Goal: Task Accomplishment & Management: Manage account settings

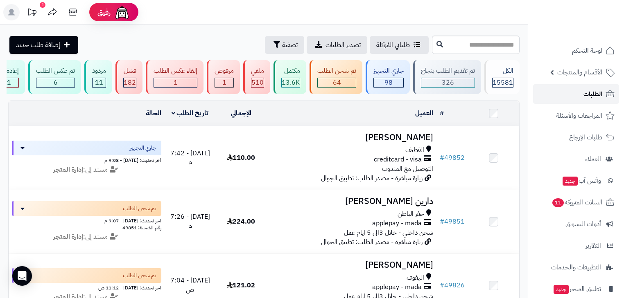
click at [591, 94] on span "الطلبات" at bounding box center [592, 93] width 19 height 11
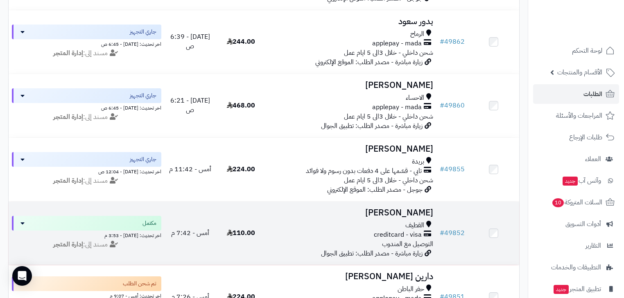
scroll to position [164, 0]
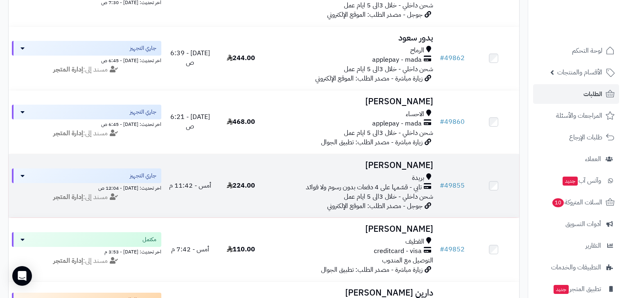
click at [399, 177] on td "ساره عبدالله بريدة تابي - قسّمها على 4 دفعات بدون رسوم ولا فوائد شحن داخلي - خل…" at bounding box center [351, 185] width 170 height 63
click at [401, 183] on div "بريدة" at bounding box center [351, 177] width 163 height 9
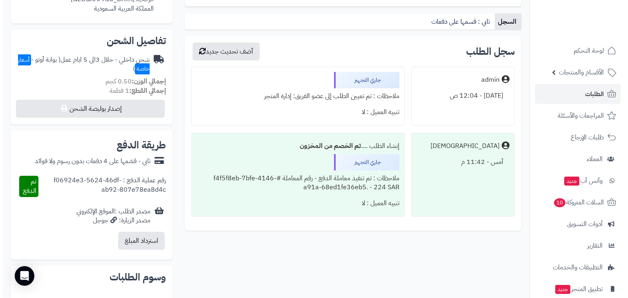
scroll to position [262, 0]
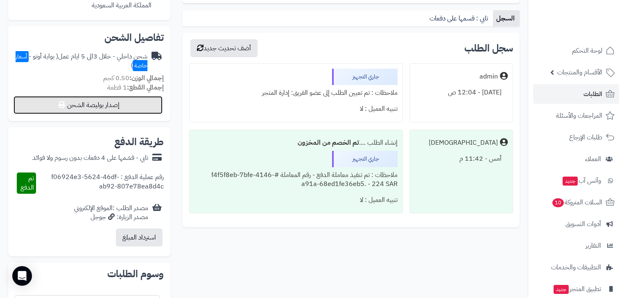
click at [127, 107] on button "إصدار بوليصة الشحن" at bounding box center [88, 105] width 149 height 18
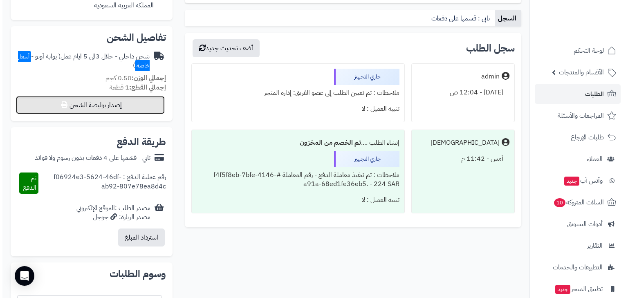
select select "***"
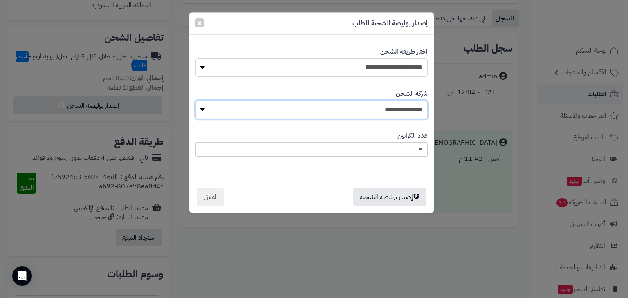
click at [338, 105] on select "**********" at bounding box center [312, 110] width 232 height 18
select select "****"
click at [198, 101] on select "**********" at bounding box center [312, 110] width 232 height 18
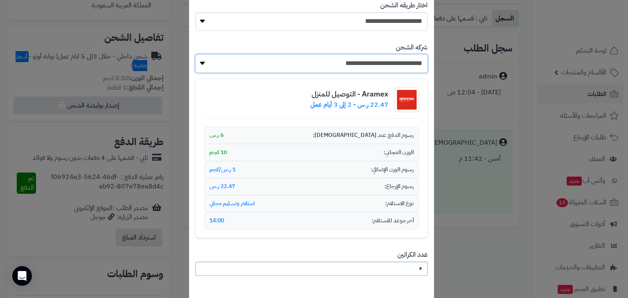
scroll to position [91, 0]
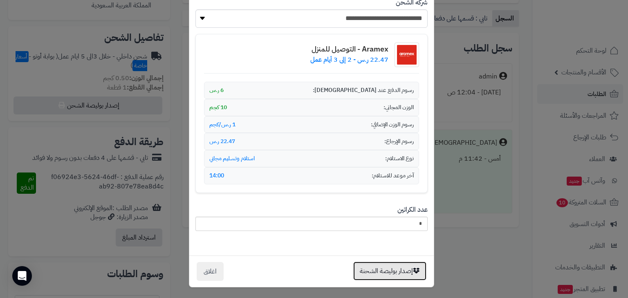
click at [395, 270] on button "إصدار بوليصة الشحنة" at bounding box center [390, 271] width 73 height 19
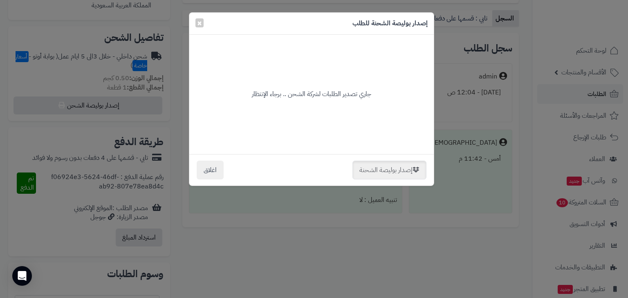
scroll to position [0, 0]
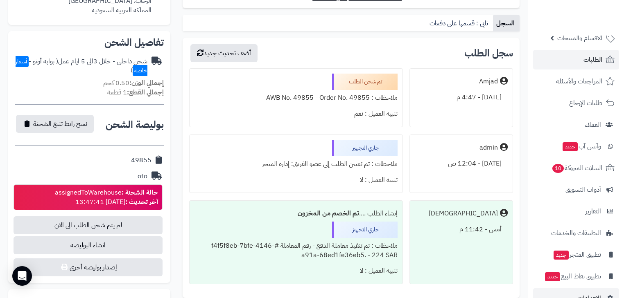
scroll to position [54, 0]
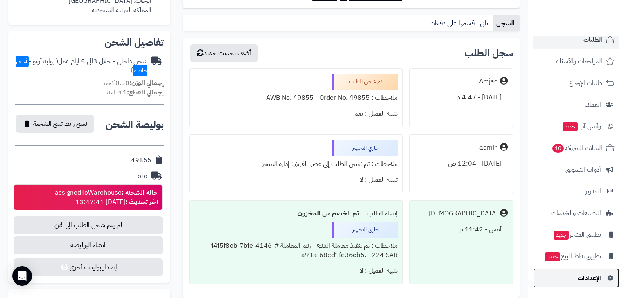
click at [583, 280] on span "الإعدادات" at bounding box center [588, 277] width 23 height 11
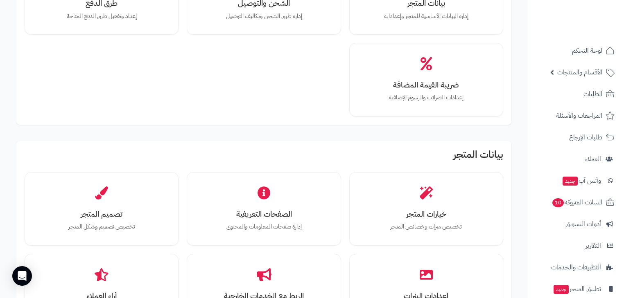
scroll to position [33, 0]
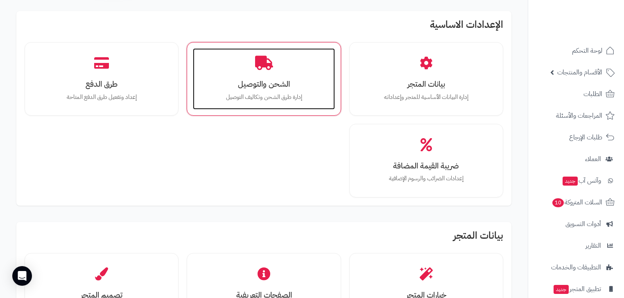
click at [254, 83] on h3 "الشحن والتوصيل" at bounding box center [263, 84] width 125 height 9
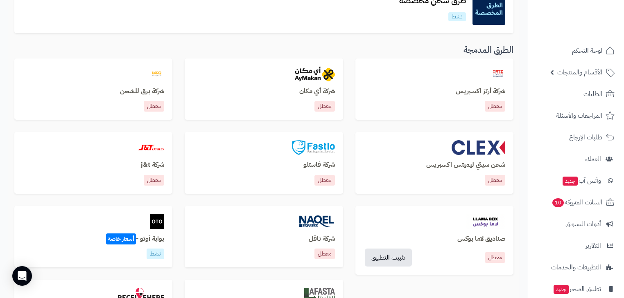
scroll to position [229, 0]
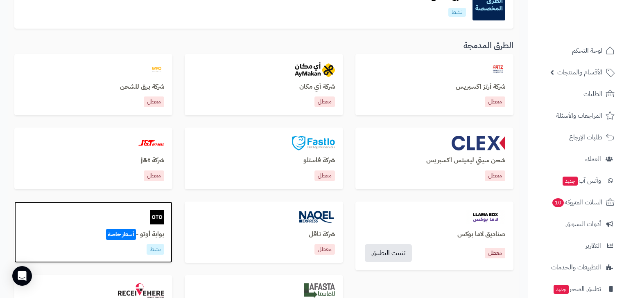
click at [161, 224] on div "بوابة أوتو - أسعار خاصة نشط" at bounding box center [93, 233] width 158 height 62
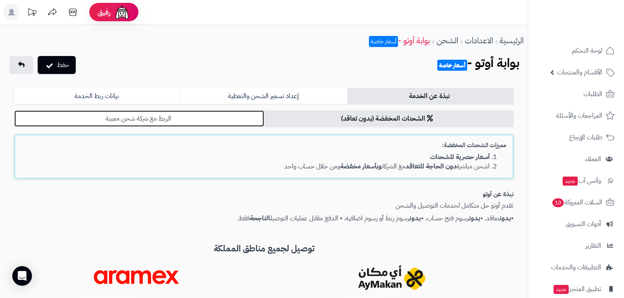
click at [193, 121] on link "الربط مع شركة شحن معينة" at bounding box center [139, 118] width 250 height 16
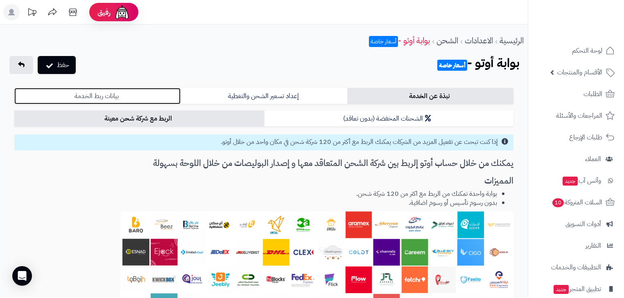
click at [157, 97] on link "بيانات ربط الخدمة" at bounding box center [97, 96] width 166 height 16
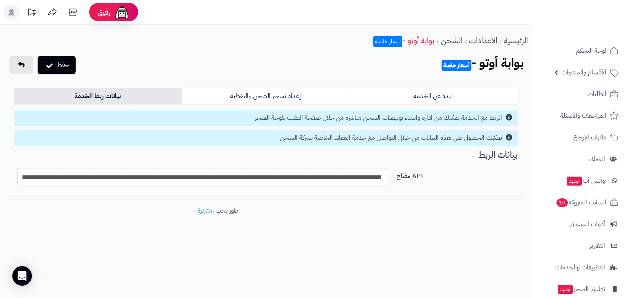
click at [249, 183] on input "**********" at bounding box center [202, 177] width 370 height 18
paste input "text"
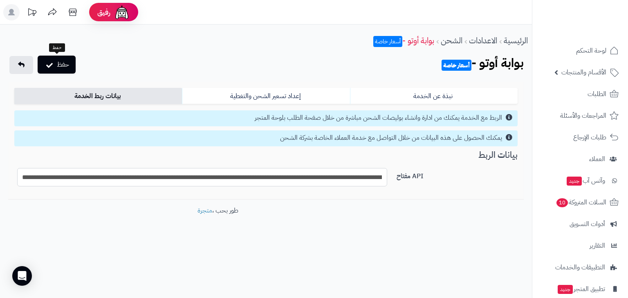
type input "**********"
click at [47, 65] on icon "submit" at bounding box center [49, 65] width 7 height 8
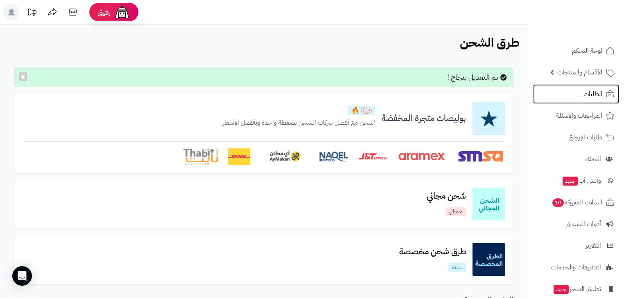
click at [570, 89] on link "الطلبات" at bounding box center [576, 94] width 86 height 20
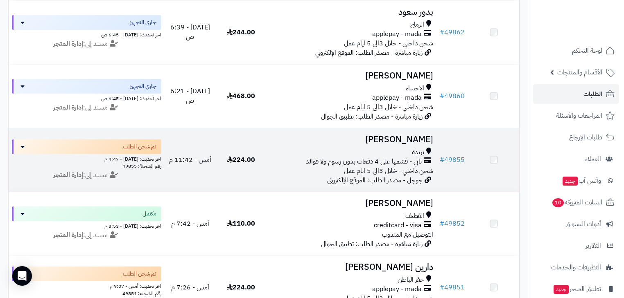
scroll to position [196, 0]
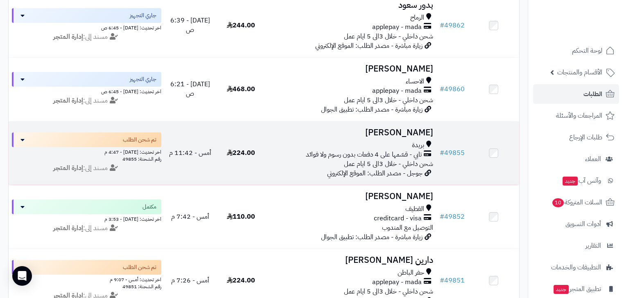
click at [369, 158] on span "تابي - قسّمها على 4 دفعات بدون رسوم ولا فوائد" at bounding box center [364, 154] width 116 height 9
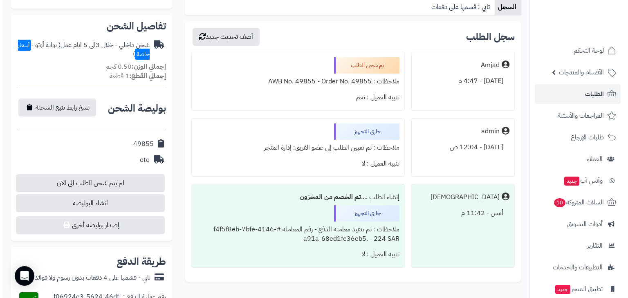
scroll to position [262, 0]
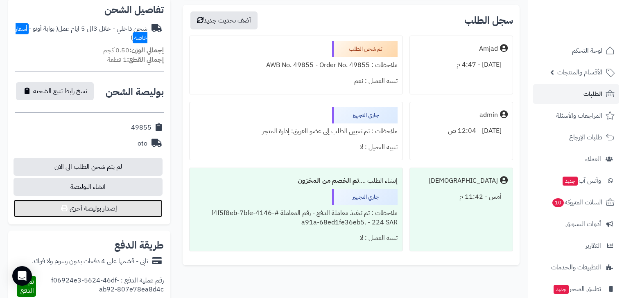
click at [109, 211] on button "إصدار بوليصة أخرى" at bounding box center [88, 209] width 149 height 18
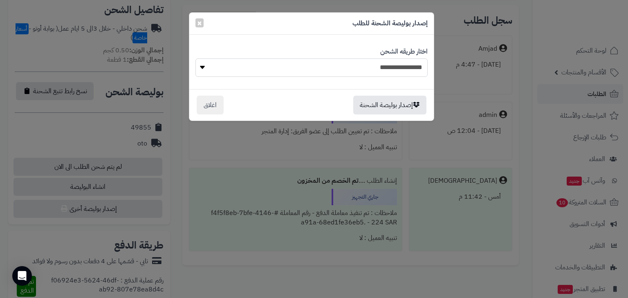
click at [403, 70] on select "**********" at bounding box center [312, 68] width 232 height 18
select select "***"
click at [196, 59] on select "**********" at bounding box center [312, 68] width 232 height 18
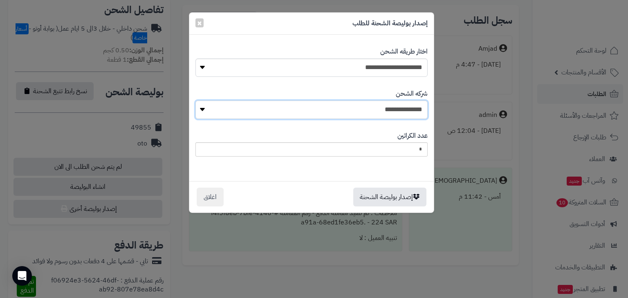
click at [403, 109] on select "**********" at bounding box center [312, 110] width 232 height 18
select select "****"
click at [198, 101] on select "**********" at bounding box center [312, 110] width 232 height 18
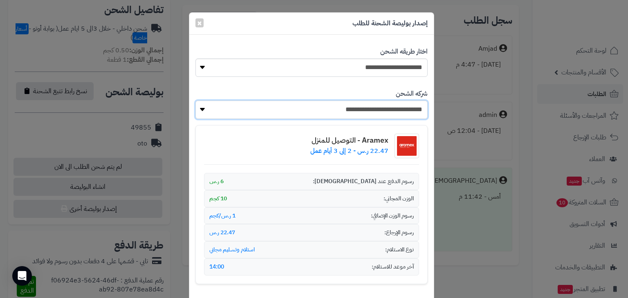
scroll to position [91, 0]
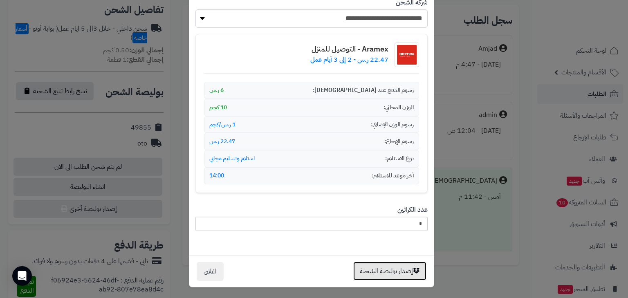
click at [396, 269] on button "إصدار بوليصة الشحنة" at bounding box center [390, 271] width 73 height 19
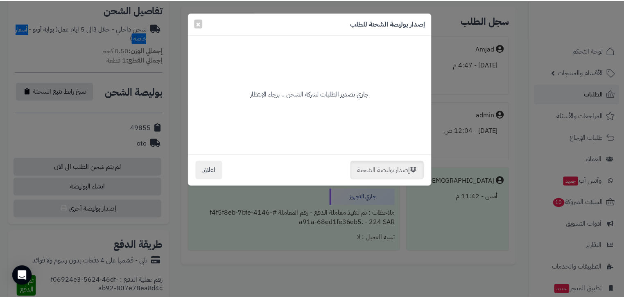
scroll to position [0, 0]
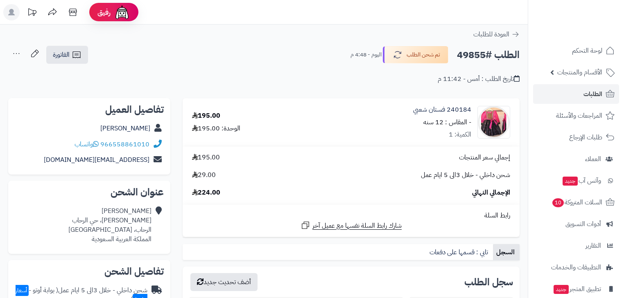
scroll to position [262, 0]
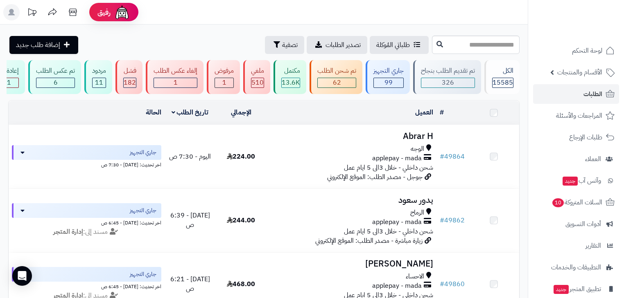
scroll to position [196, 0]
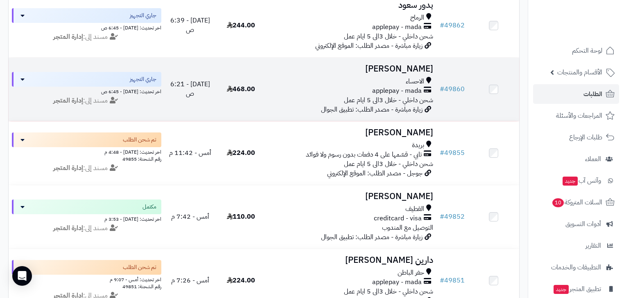
click at [363, 96] on div "applepay - mada" at bounding box center [351, 90] width 163 height 9
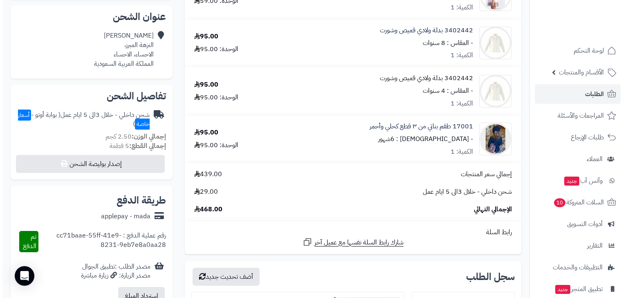
scroll to position [164, 0]
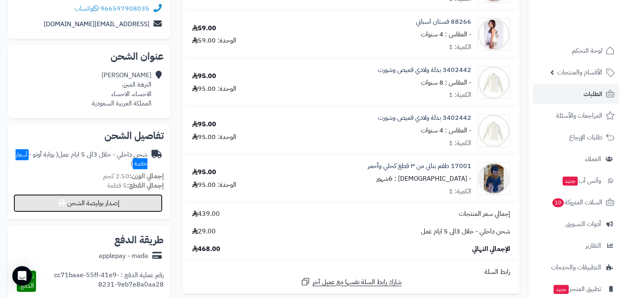
click at [154, 205] on button "إصدار بوليصة الشحن" at bounding box center [88, 203] width 149 height 18
select select "***"
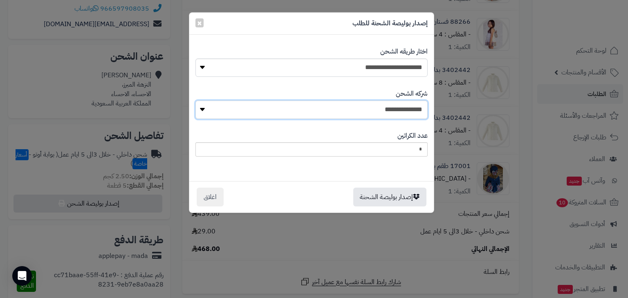
click at [397, 103] on select "**********" at bounding box center [312, 110] width 232 height 18
click at [409, 114] on select "**********" at bounding box center [312, 110] width 232 height 18
select select "****"
click at [198, 101] on select "**********" at bounding box center [312, 110] width 232 height 18
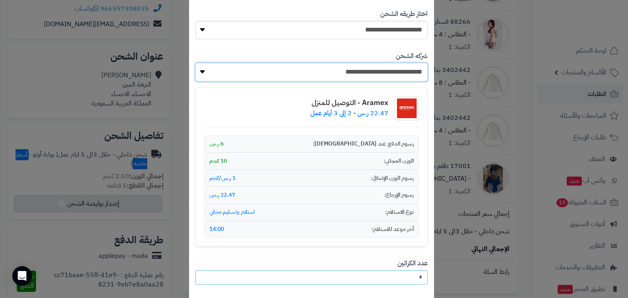
scroll to position [91, 0]
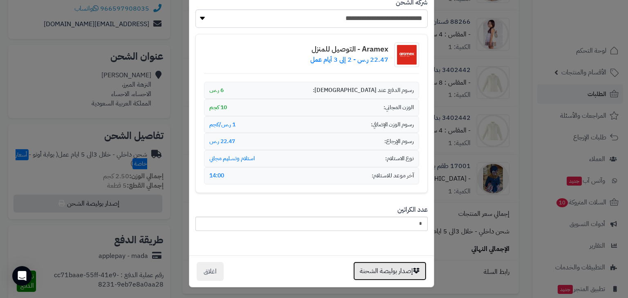
click at [401, 265] on button "إصدار بوليصة الشحنة" at bounding box center [390, 271] width 73 height 19
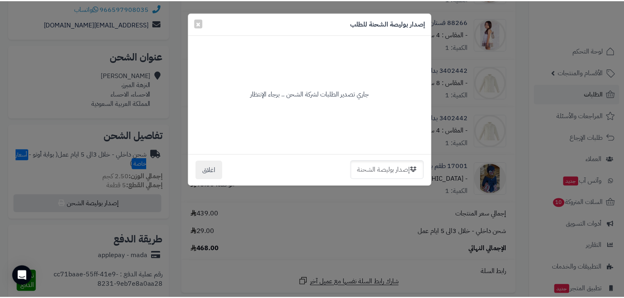
scroll to position [0, 0]
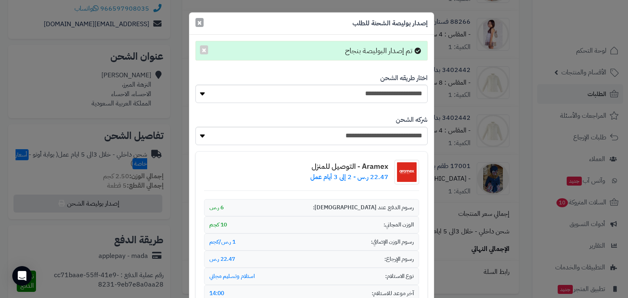
click at [202, 22] on span "×" at bounding box center [199, 22] width 5 height 12
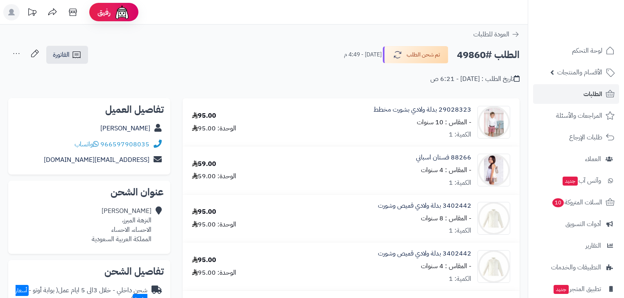
scroll to position [136, 0]
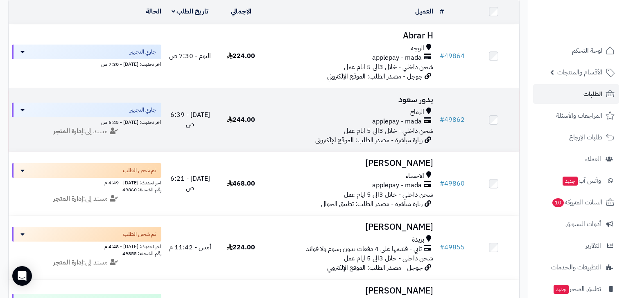
scroll to position [98, 0]
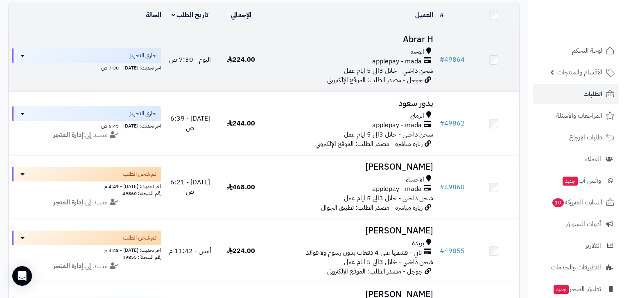
click at [415, 72] on span "شحن داخلي - خلال 3الى 5 ايام عمل" at bounding box center [388, 71] width 89 height 10
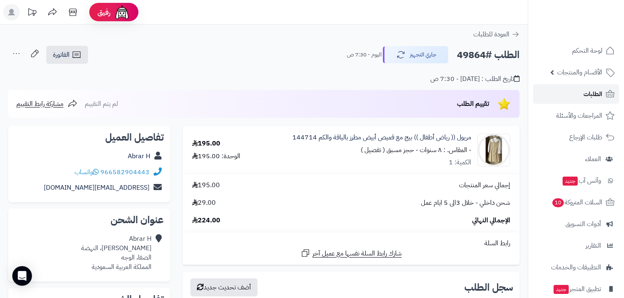
click at [554, 97] on link "الطلبات" at bounding box center [576, 94] width 86 height 20
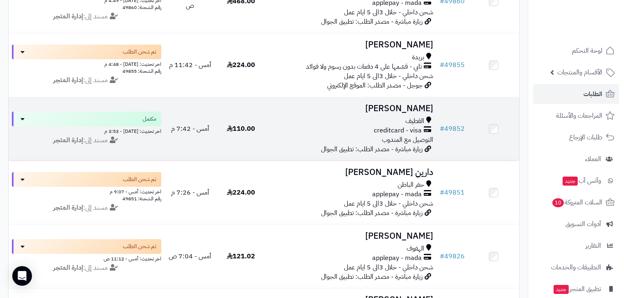
scroll to position [295, 0]
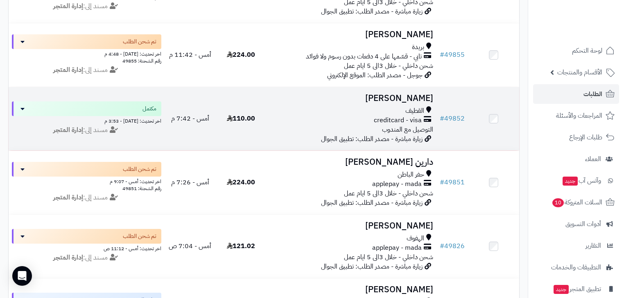
click at [403, 116] on div "القطيف" at bounding box center [351, 110] width 163 height 9
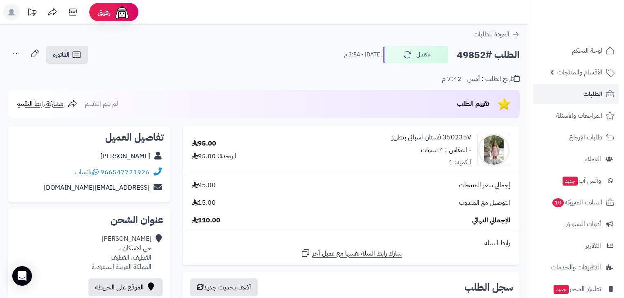
click at [594, 104] on ul "لوحة التحكم الأقسام والمنتجات المنتجات مخزون الخيارات الأقسام الماركات مواصفات …" at bounding box center [576, 192] width 96 height 302
click at [594, 99] on span "الطلبات" at bounding box center [592, 93] width 19 height 11
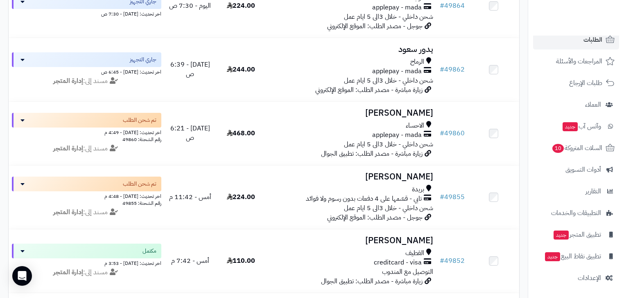
scroll to position [164, 0]
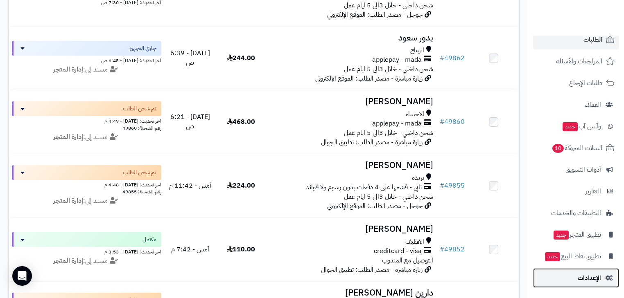
click at [593, 270] on link "الإعدادات" at bounding box center [576, 278] width 86 height 20
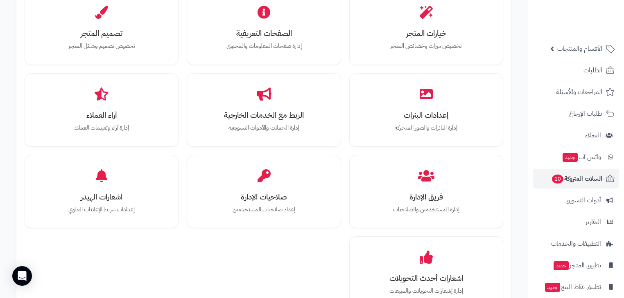
scroll to position [54, 0]
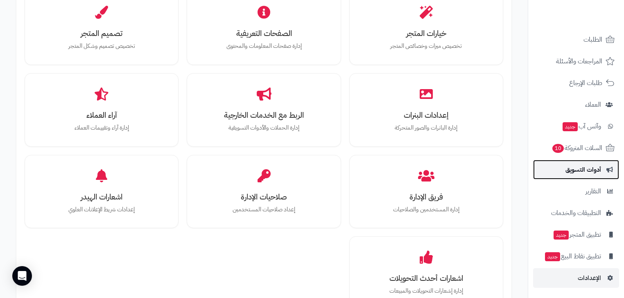
click at [599, 167] on span "أدوات التسويق" at bounding box center [583, 169] width 36 height 11
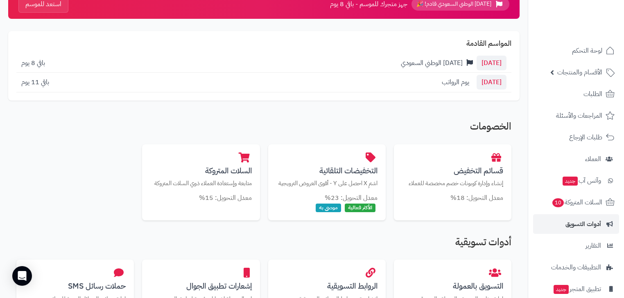
scroll to position [98, 0]
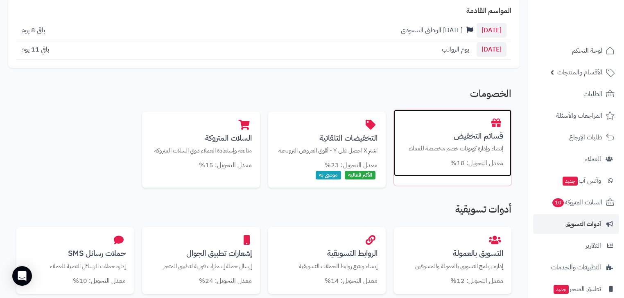
click at [468, 140] on h3 "قسائم التخفيض" at bounding box center [452, 136] width 101 height 9
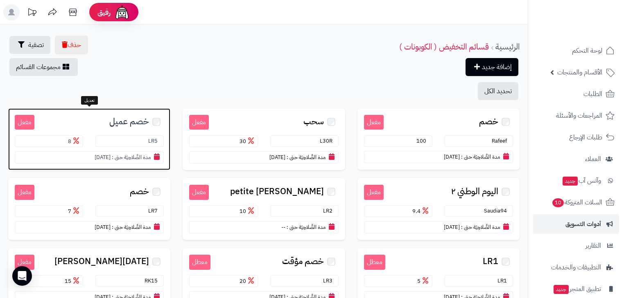
click at [129, 136] on section "LR5" at bounding box center [129, 141] width 68 height 12
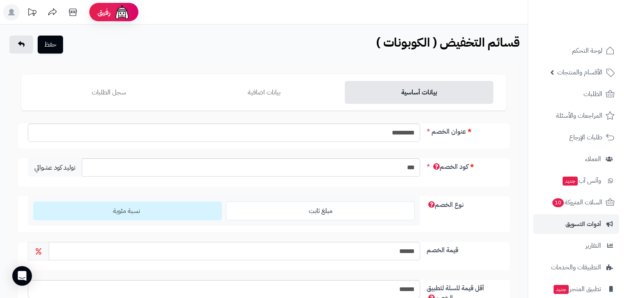
drag, startPoint x: 391, startPoint y: 249, endPoint x: 477, endPoint y: 246, distance: 85.6
click at [477, 246] on div "قيمة الخصم ******" at bounding box center [263, 256] width 491 height 28
type input "**"
click at [49, 46] on button "حفظ" at bounding box center [50, 44] width 25 height 18
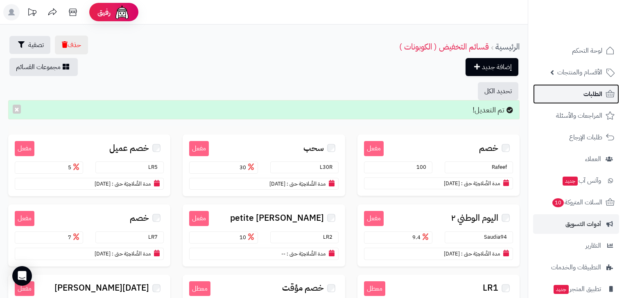
click at [604, 91] on link "الطلبات" at bounding box center [576, 94] width 86 height 20
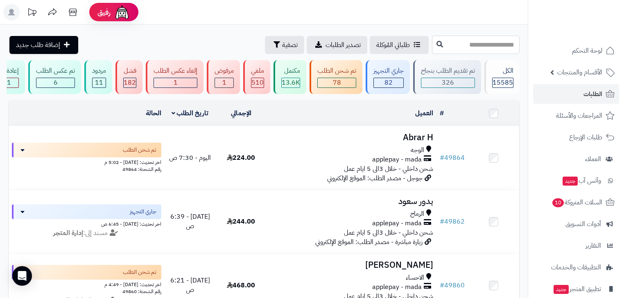
click at [458, 46] on input "text" at bounding box center [476, 45] width 88 height 18
click at [432, 43] on input "text" at bounding box center [476, 45] width 88 height 18
paste input "*****"
type input "*****"
click at [436, 44] on icon at bounding box center [439, 44] width 7 height 7
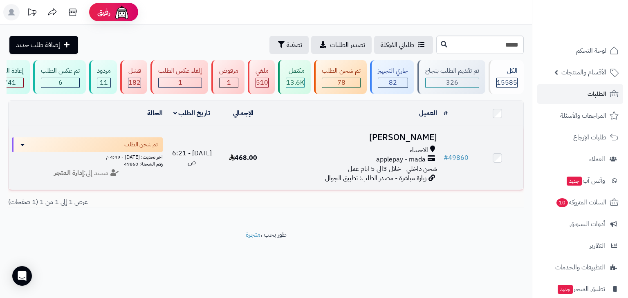
click at [374, 159] on div "applepay - mada" at bounding box center [354, 159] width 165 height 9
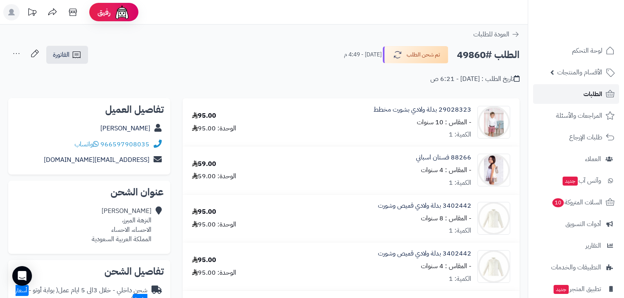
click at [572, 98] on link "الطلبات" at bounding box center [576, 94] width 86 height 20
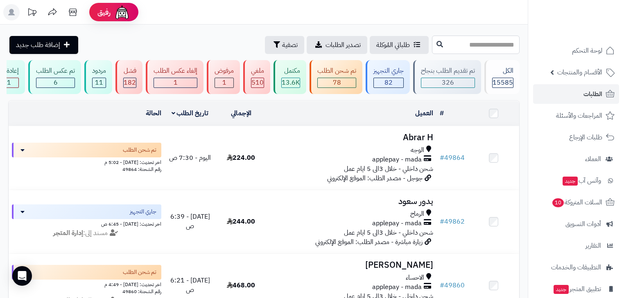
click at [463, 46] on input "text" at bounding box center [476, 45] width 88 height 18
paste input "*****"
type input "*****"
click at [436, 44] on icon at bounding box center [439, 44] width 7 height 7
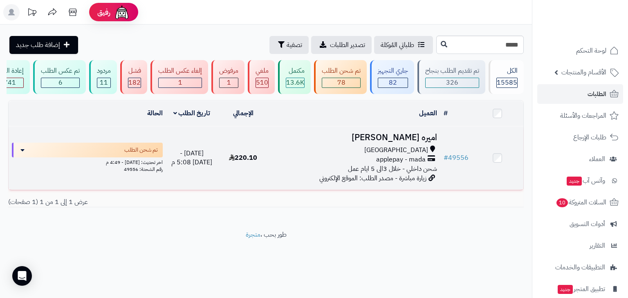
click at [397, 155] on div "[GEOGRAPHIC_DATA]" at bounding box center [354, 150] width 165 height 9
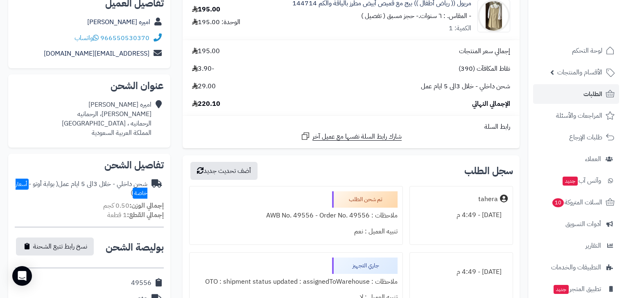
scroll to position [164, 0]
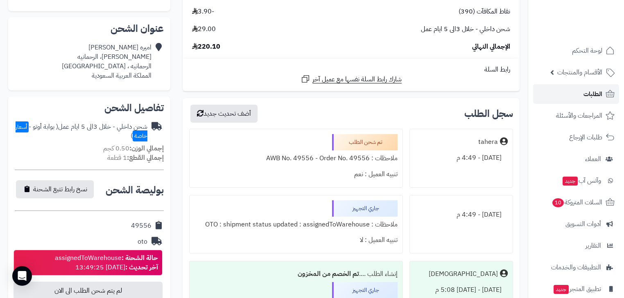
click at [576, 96] on link "الطلبات" at bounding box center [576, 94] width 86 height 20
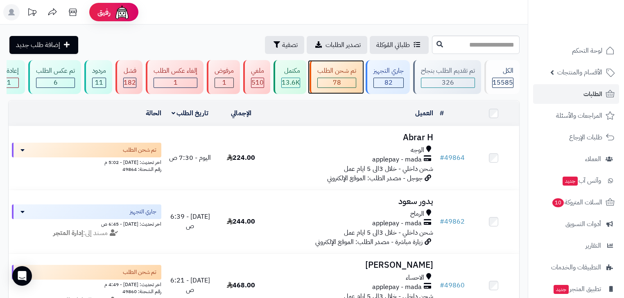
click at [359, 83] on div "تم شحن الطلب 78" at bounding box center [335, 77] width 53 height 34
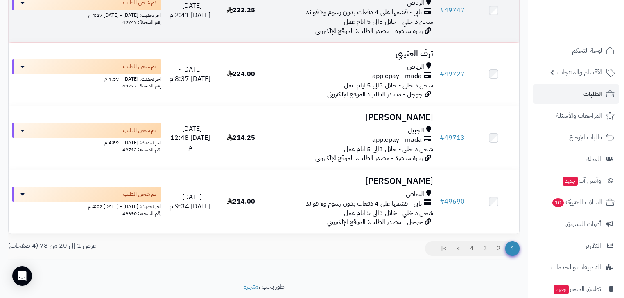
scroll to position [1207, 0]
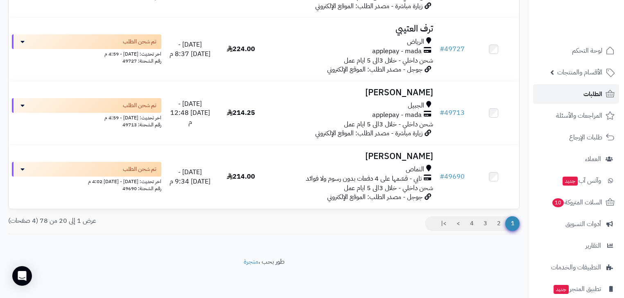
click at [585, 86] on link "الطلبات" at bounding box center [576, 94] width 86 height 20
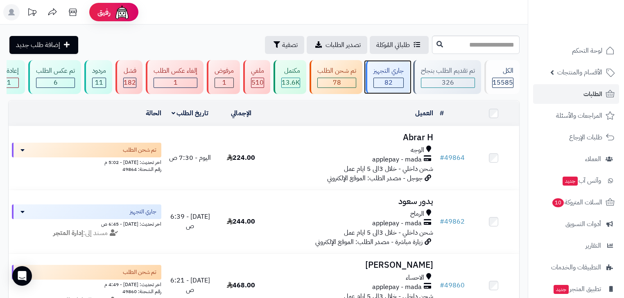
click at [406, 72] on div "جاري التجهيز 82" at bounding box center [387, 77] width 44 height 34
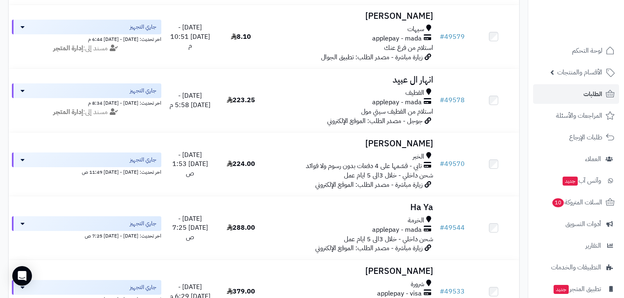
scroll to position [1207, 0]
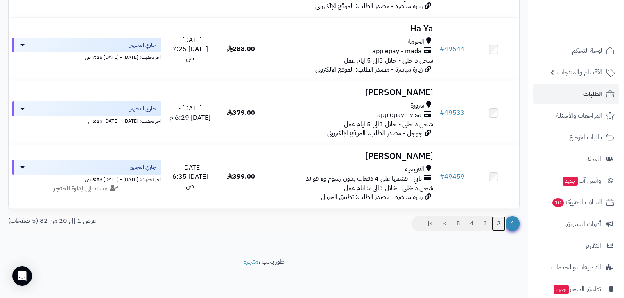
click at [497, 224] on link "2" at bounding box center [498, 223] width 14 height 15
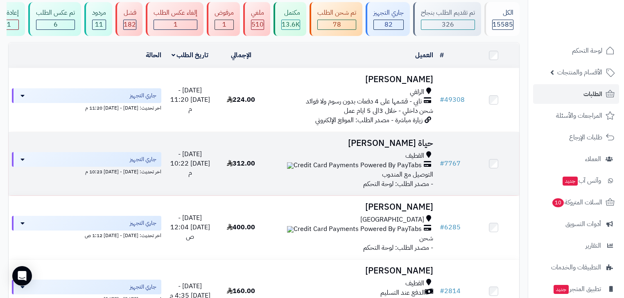
scroll to position [65, 0]
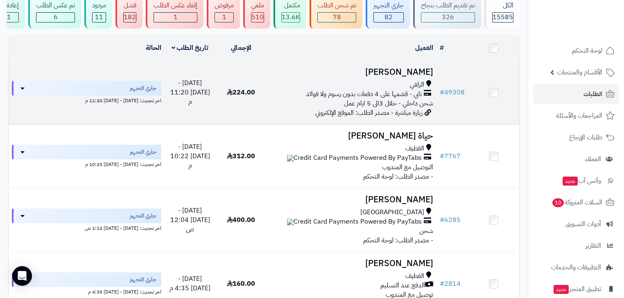
click at [410, 96] on span "تابي - قسّمها على 4 دفعات بدون رسوم ولا فوائد" at bounding box center [364, 94] width 116 height 9
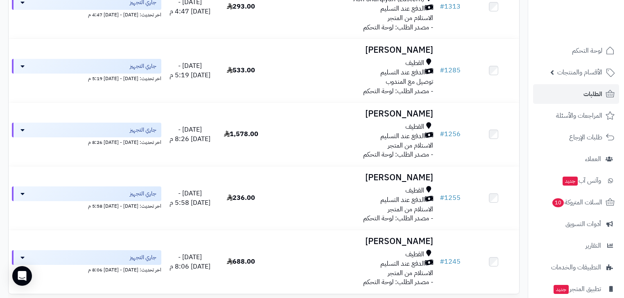
scroll to position [1202, 0]
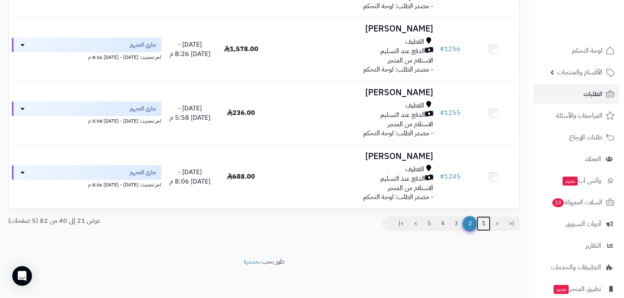
click at [480, 226] on link "1" at bounding box center [483, 223] width 14 height 15
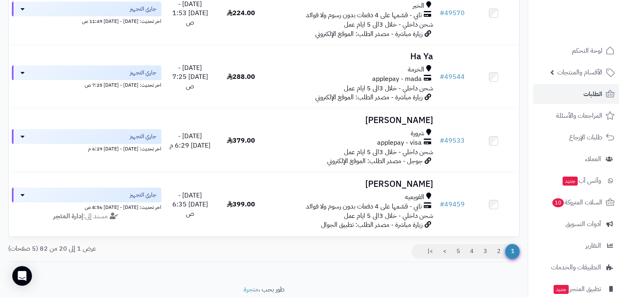
scroll to position [1207, 0]
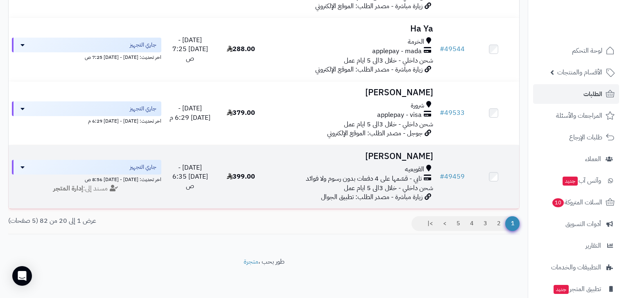
click at [394, 174] on span "تابي - قسّمها على 4 دفعات بدون رسوم ولا فوائد" at bounding box center [364, 178] width 116 height 9
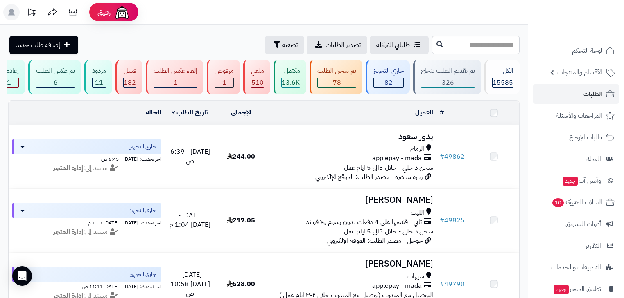
scroll to position [1207, 0]
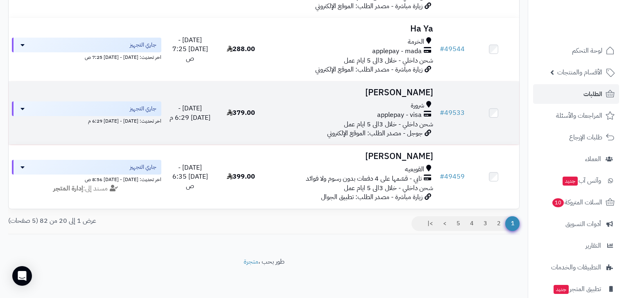
click at [403, 119] on span "شحن داخلي - خلال 3الى 5 ايام عمل" at bounding box center [388, 124] width 89 height 10
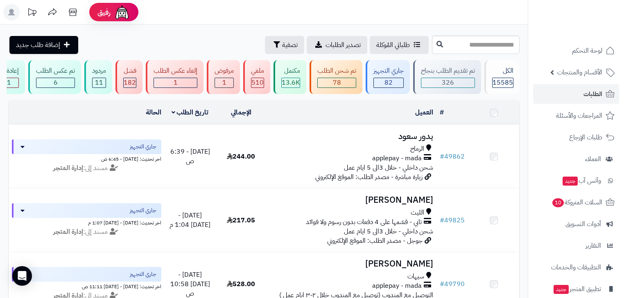
scroll to position [1207, 0]
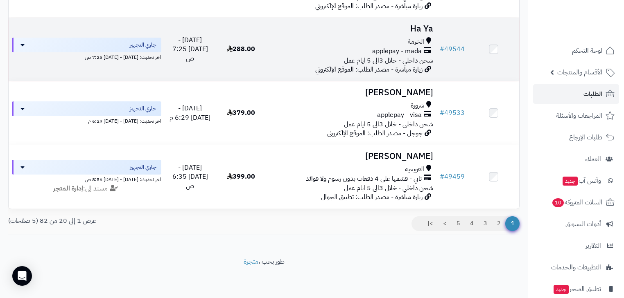
click at [408, 37] on span "الخرمة" at bounding box center [416, 41] width 16 height 9
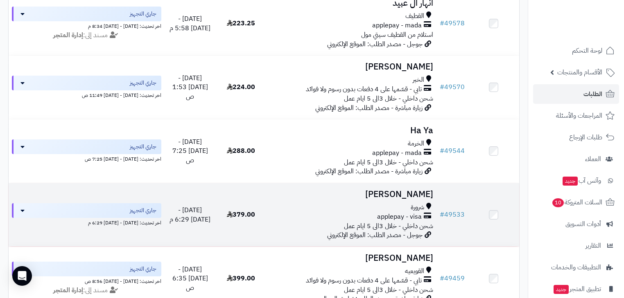
scroll to position [1076, 0]
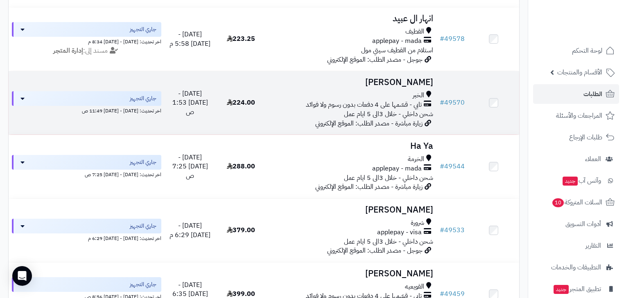
click at [405, 100] on div "الخبر" at bounding box center [351, 95] width 163 height 9
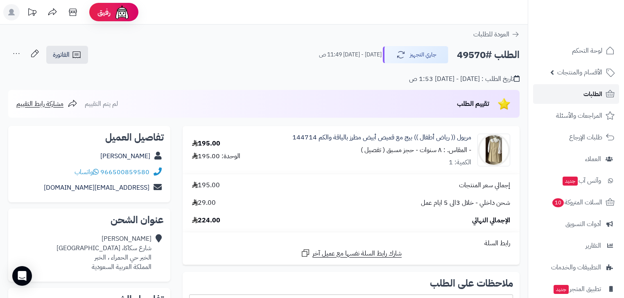
click at [579, 98] on link "الطلبات" at bounding box center [576, 94] width 86 height 20
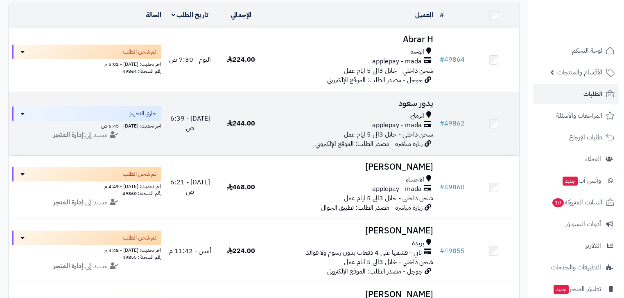
scroll to position [98, 0]
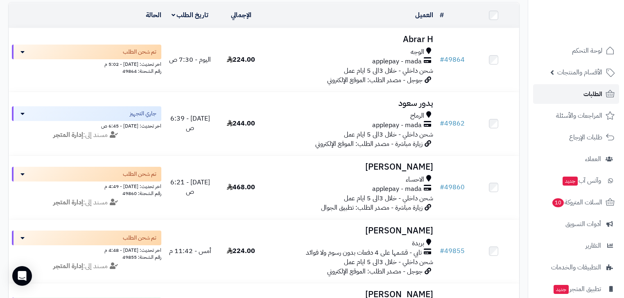
click at [592, 97] on span "الطلبات" at bounding box center [592, 93] width 19 height 11
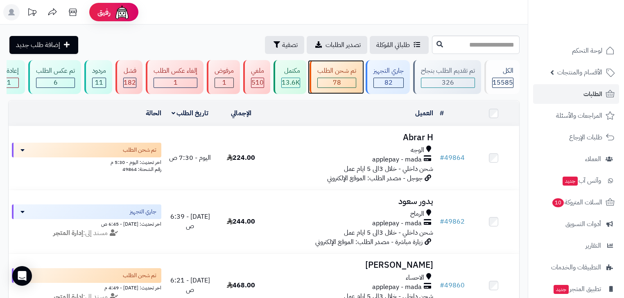
click at [342, 81] on div "78" at bounding box center [336, 82] width 38 height 9
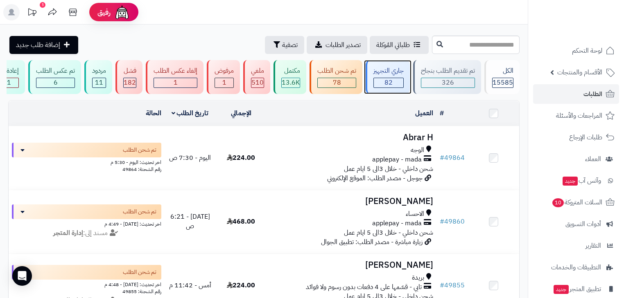
click at [403, 68] on div "جاري التجهيز" at bounding box center [388, 70] width 30 height 9
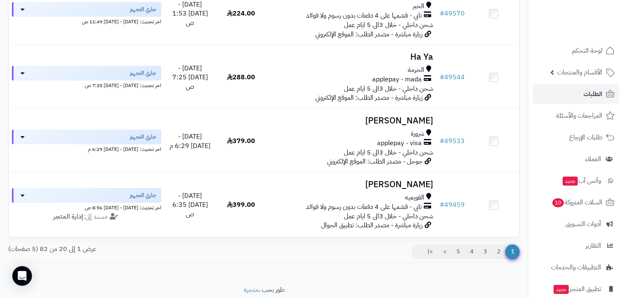
scroll to position [1207, 0]
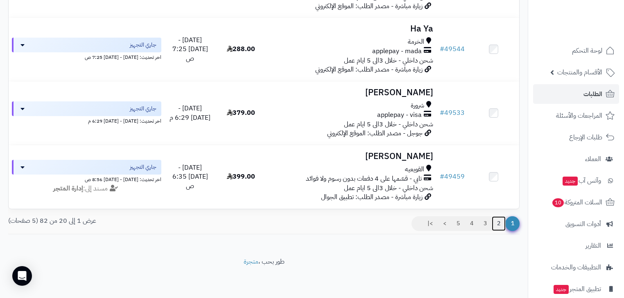
click at [500, 226] on link "2" at bounding box center [498, 223] width 14 height 15
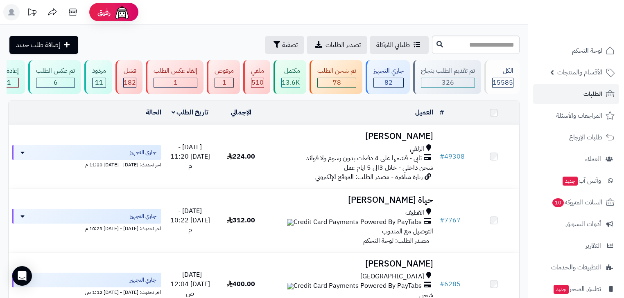
scroll to position [65, 0]
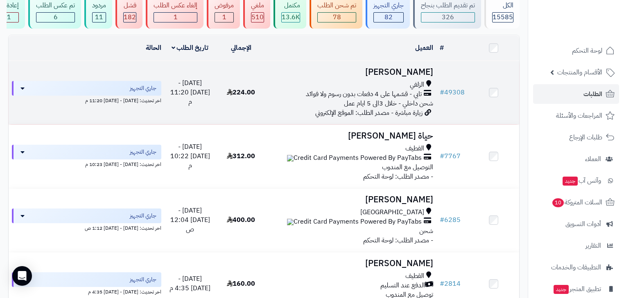
click at [419, 113] on span "زيارة مباشرة - مصدر الطلب: الموقع الإلكتروني" at bounding box center [368, 113] width 107 height 10
click at [404, 99] on span "تابي - قسّمها على 4 دفعات بدون رسوم ولا فوائد" at bounding box center [364, 94] width 116 height 9
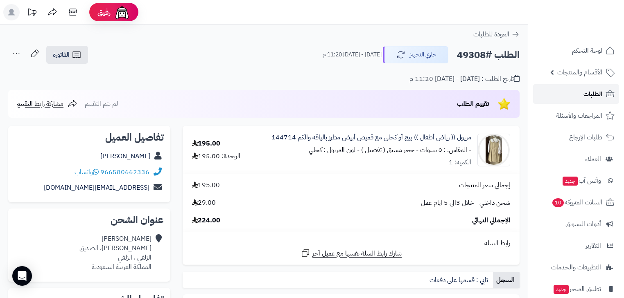
click at [583, 94] on span "الطلبات" at bounding box center [592, 93] width 19 height 11
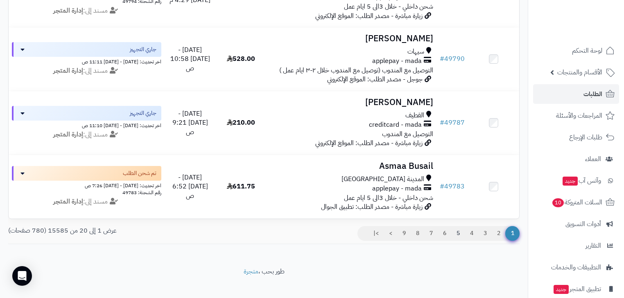
scroll to position [1207, 0]
